Goal: Task Accomplishment & Management: Use online tool/utility

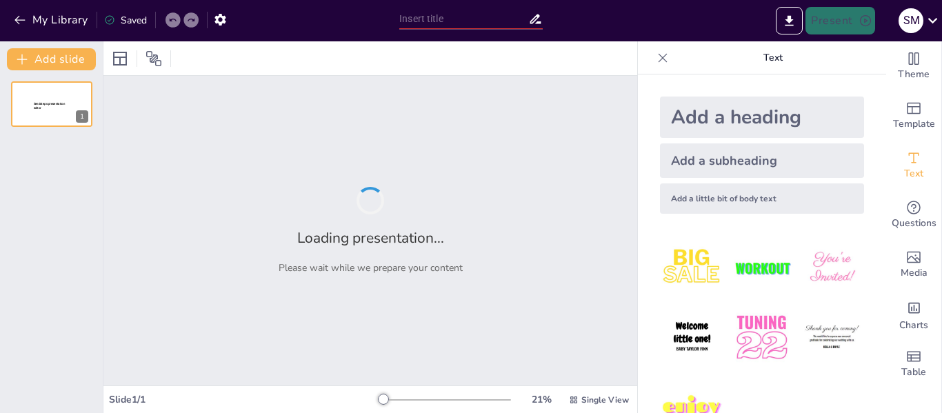
type input "El Débete: Herramienta Clave en el Debate Político y Social"
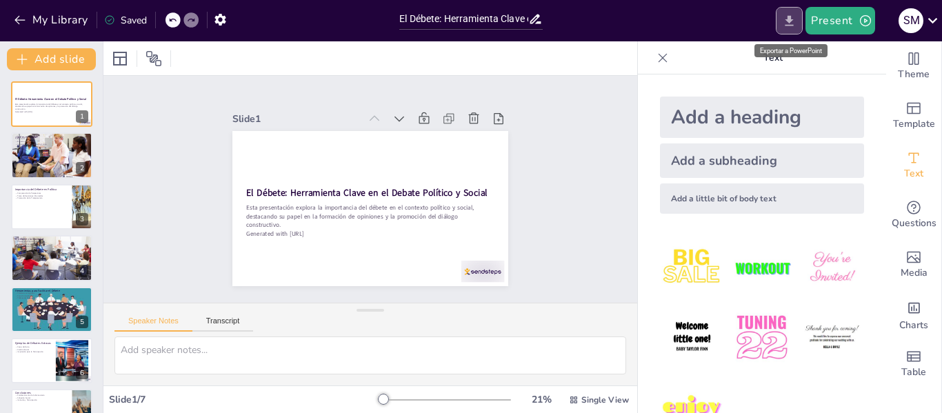
click at [793, 23] on icon "Export to PowerPoint" at bounding box center [789, 21] width 14 height 14
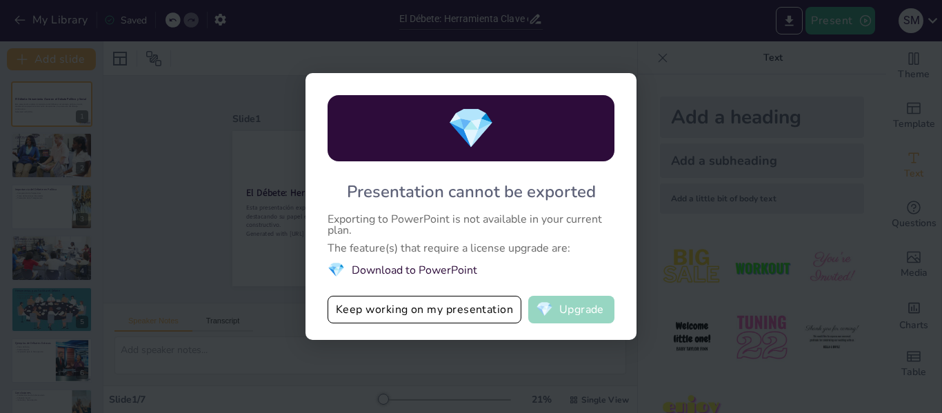
click at [555, 310] on button "💎 Upgrade" at bounding box center [571, 310] width 86 height 28
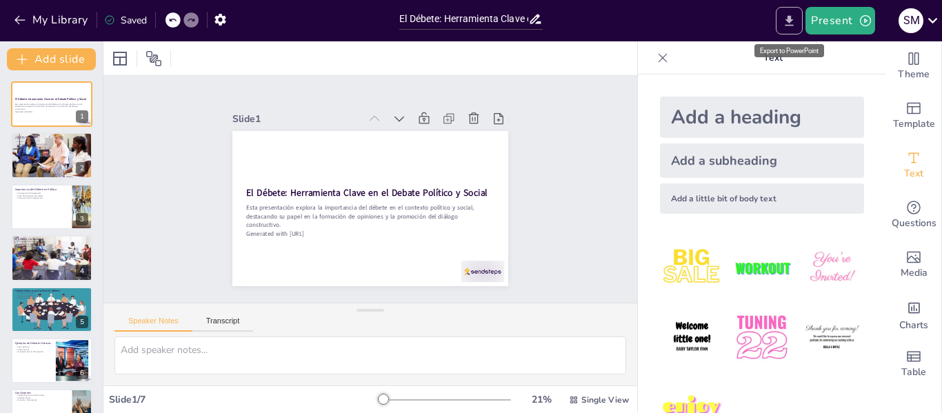
click at [795, 23] on icon "Export to PowerPoint" at bounding box center [789, 21] width 14 height 14
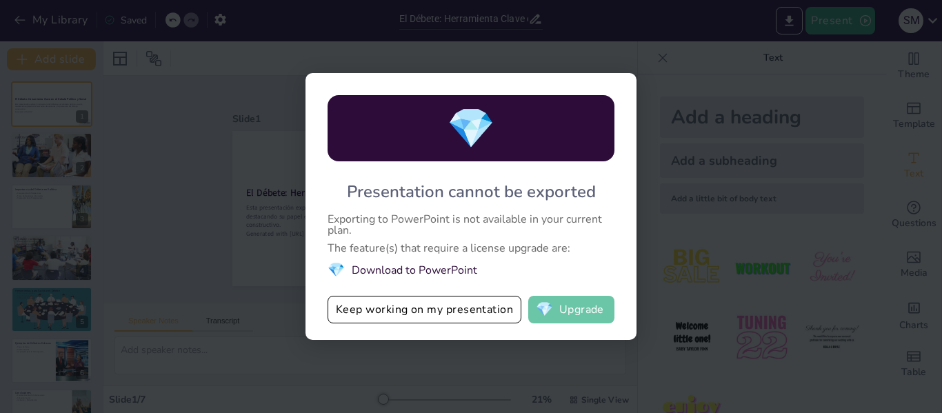
click at [543, 310] on span "💎" at bounding box center [544, 310] width 17 height 14
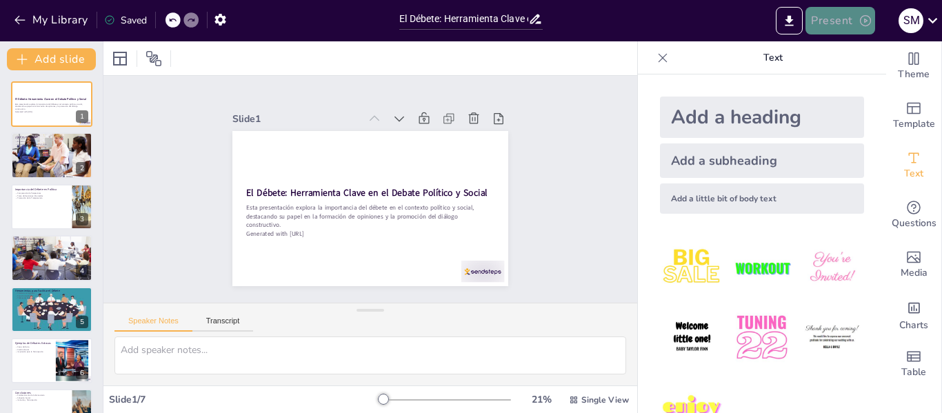
click at [838, 23] on button "Present" at bounding box center [840, 21] width 69 height 28
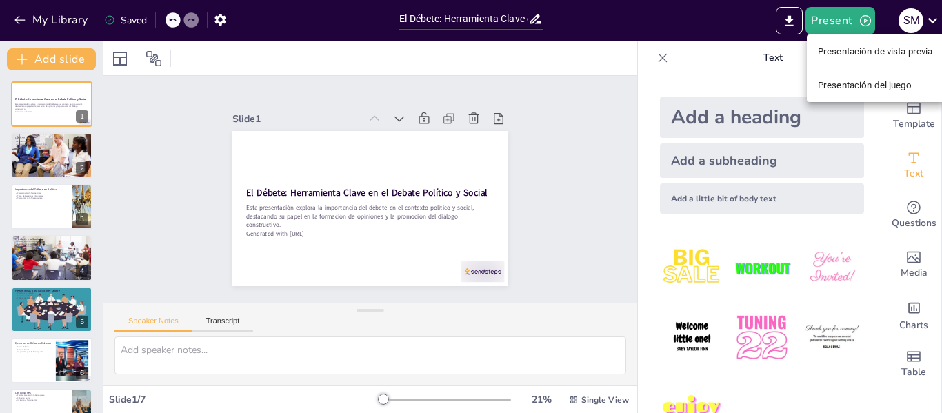
click at [840, 54] on font "Presentación de vista previa" at bounding box center [875, 51] width 115 height 10
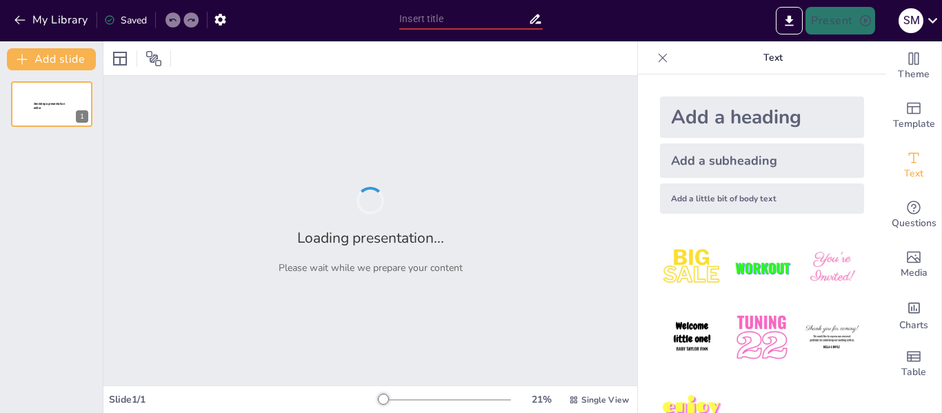
type input "El Débete: Herramienta Clave en el Debate Político y Social"
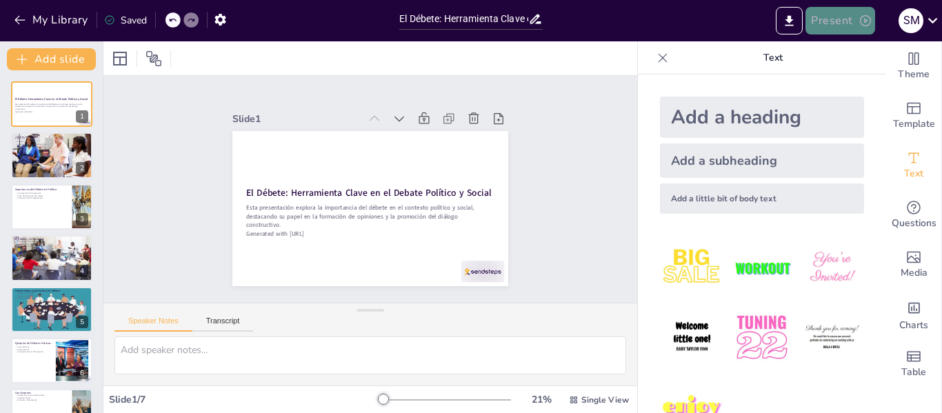
click at [838, 23] on button "Present" at bounding box center [840, 21] width 69 height 28
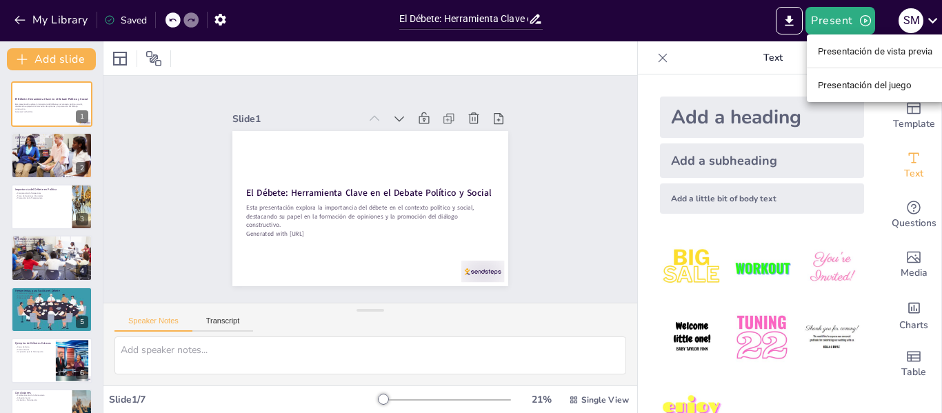
click at [655, 57] on div at bounding box center [471, 206] width 942 height 413
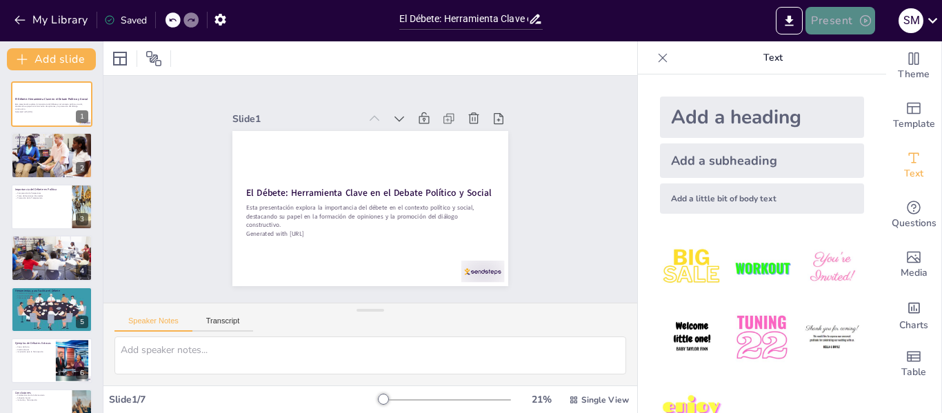
click at [865, 21] on icon "button" at bounding box center [865, 20] width 11 height 11
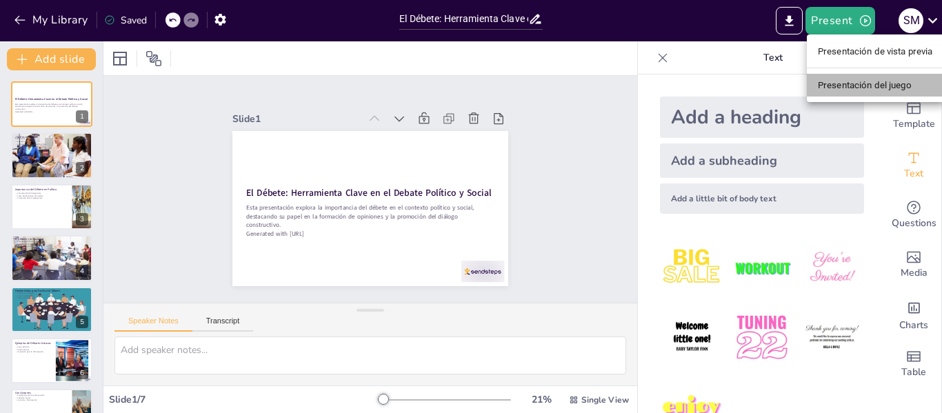
click at [866, 86] on font "Presentación del juego" at bounding box center [865, 85] width 94 height 10
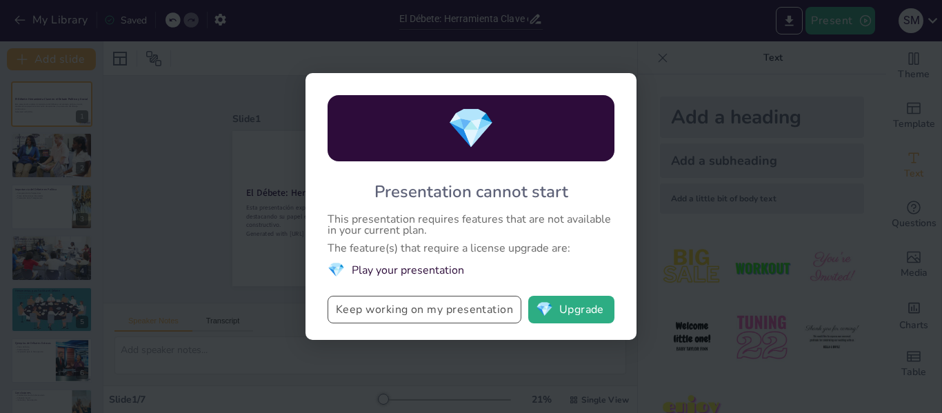
click at [484, 308] on button "Keep working on my presentation" at bounding box center [425, 310] width 194 height 28
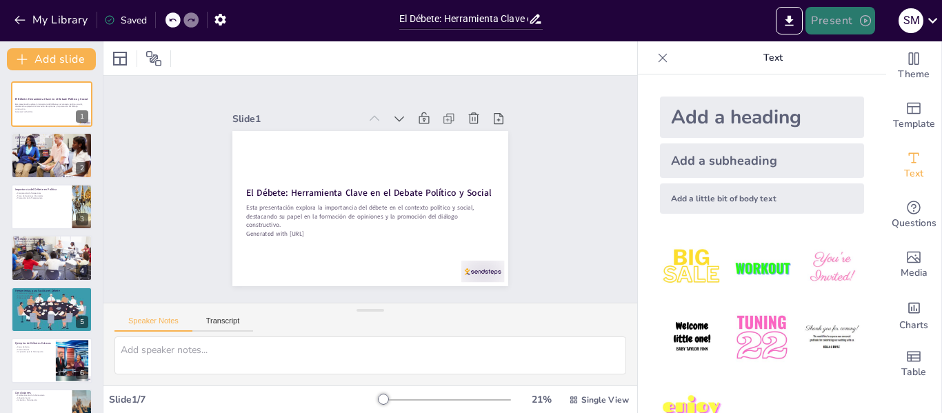
click at [839, 20] on button "Present" at bounding box center [840, 21] width 69 height 28
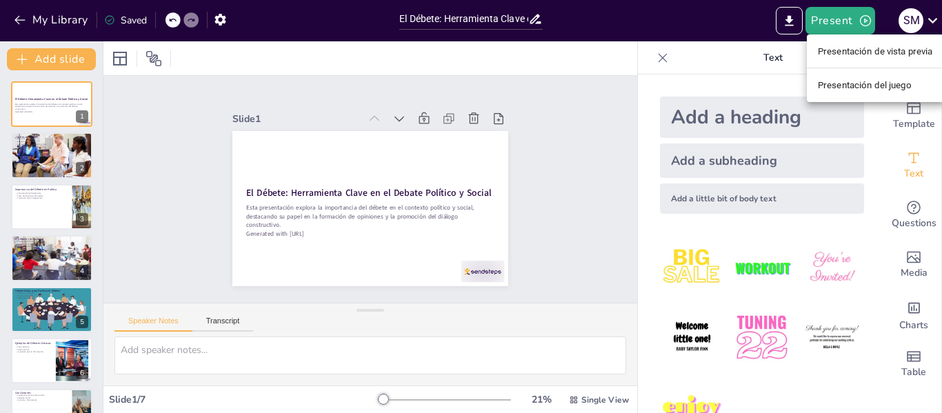
click at [855, 53] on font "Presentación de vista previa" at bounding box center [875, 51] width 115 height 10
